Goal: Information Seeking & Learning: Learn about a topic

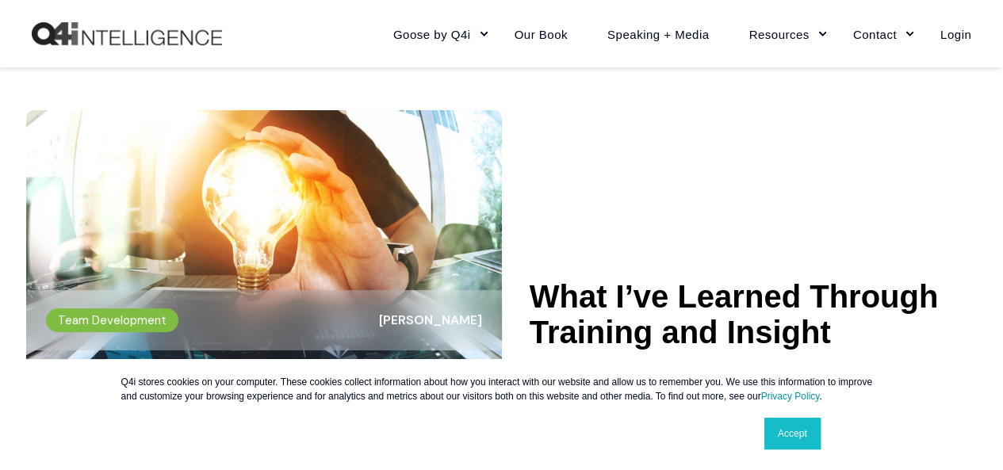
scroll to position [3, 0]
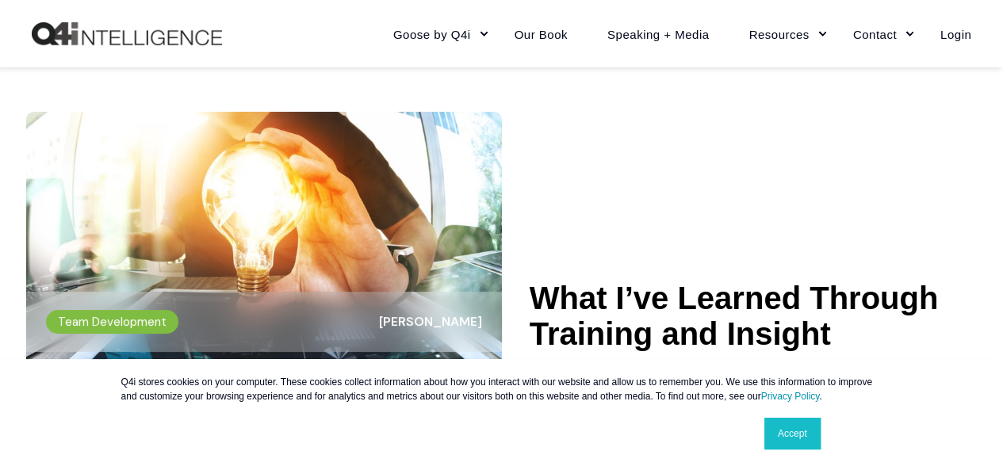
click at [327, 303] on div "Team Development Wendy Keneipp" at bounding box center [264, 322] width 476 height 60
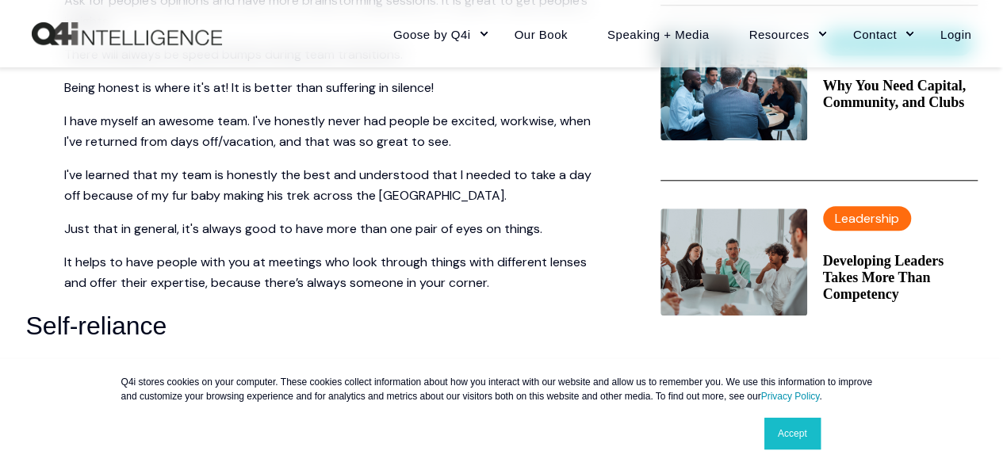
scroll to position [751, 0]
